Goal: Navigation & Orientation: Understand site structure

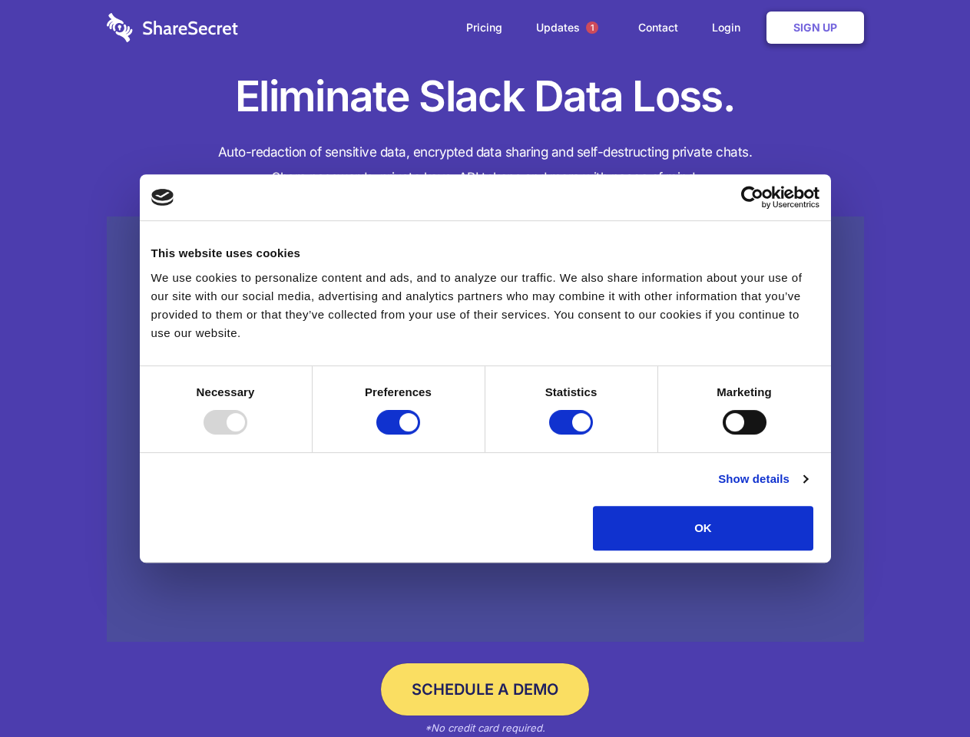
click at [247, 435] on div at bounding box center [225, 422] width 44 height 25
click at [420, 435] on input "Preferences" at bounding box center [398, 422] width 44 height 25
checkbox input "false"
click at [573, 435] on input "Statistics" at bounding box center [571, 422] width 44 height 25
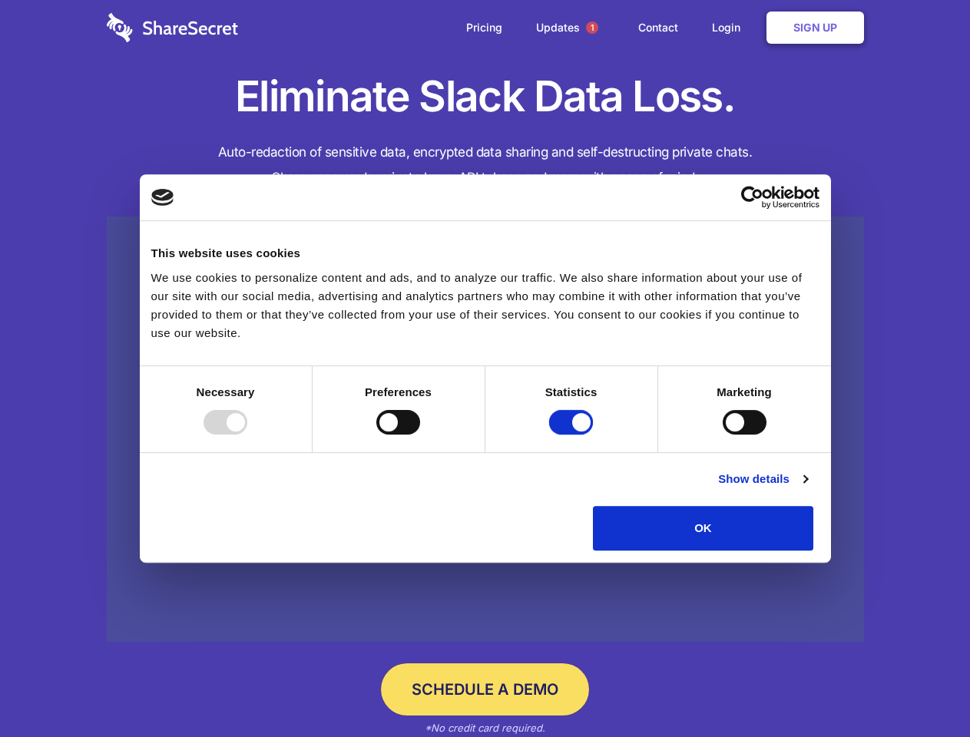
checkbox input "false"
click at [722, 435] on input "Marketing" at bounding box center [744, 422] width 44 height 25
checkbox input "true"
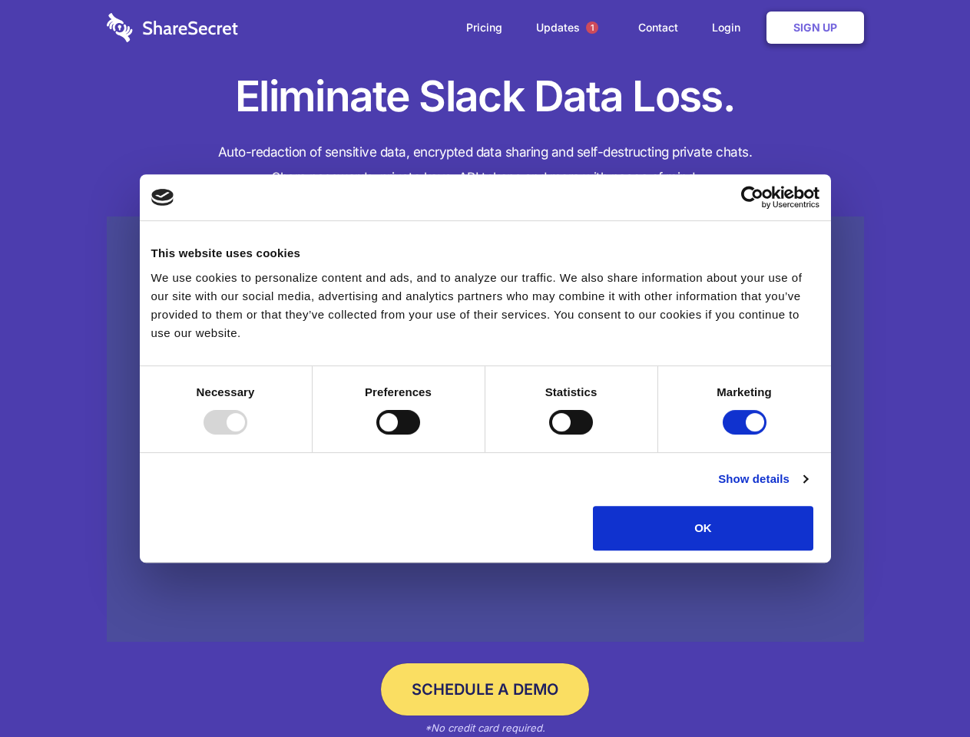
click at [807, 488] on link "Show details" at bounding box center [762, 479] width 89 height 18
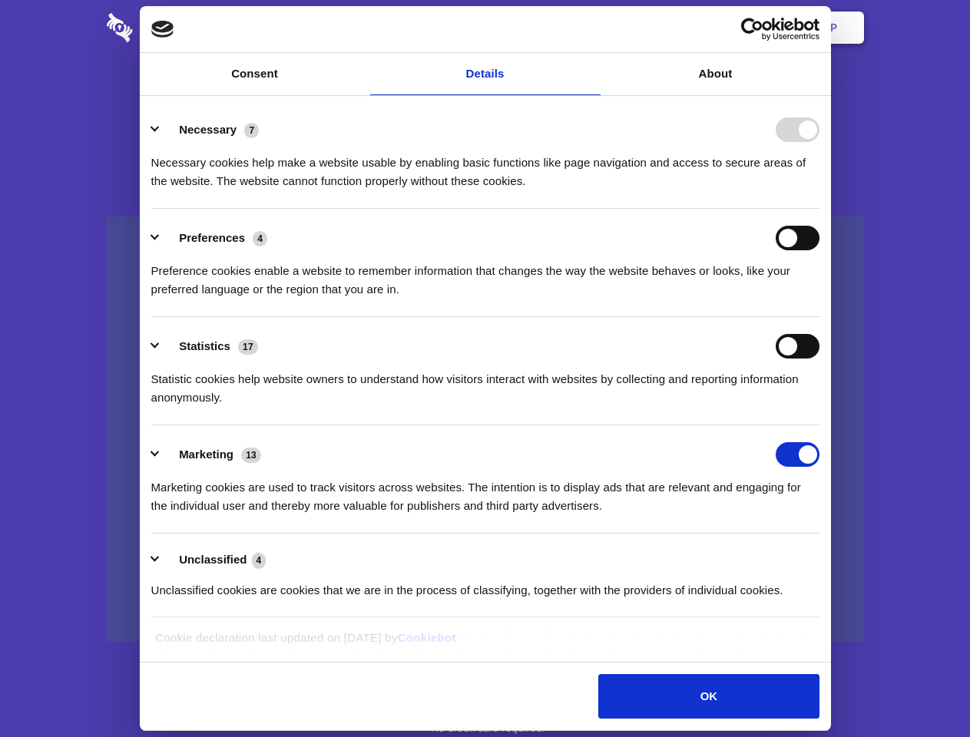
click at [819, 190] on div "Necessary cookies help make a website usable by enabling basic functions like p…" at bounding box center [485, 166] width 668 height 48
